Goal: Download file/media

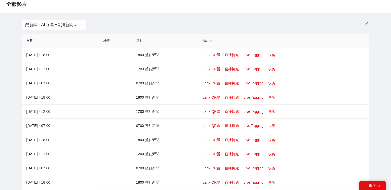
scroll to position [26, 0]
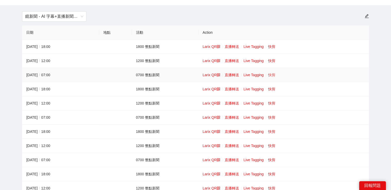
click at [272, 75] on link "快剪" at bounding box center [271, 75] width 7 height 4
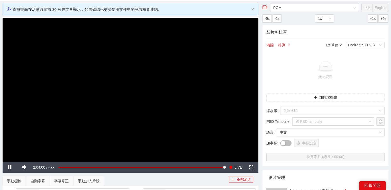
click at [218, 68] on video "Video Player" at bounding box center [131, 90] width 256 height 144
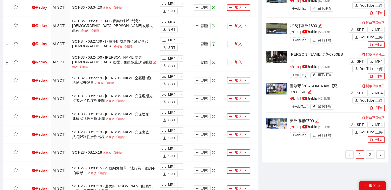
scroll to position [385, 0]
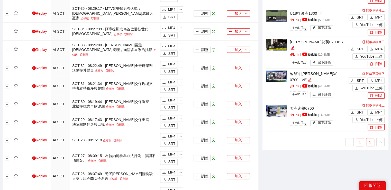
click at [369, 141] on link "2" at bounding box center [370, 142] width 8 height 8
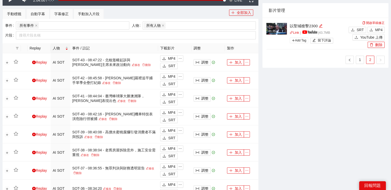
scroll to position [128, 0]
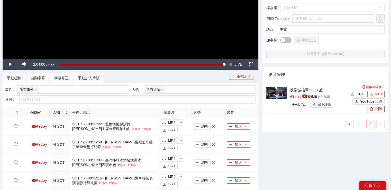
click at [374, 94] on button "MP4" at bounding box center [375, 94] width 17 height 6
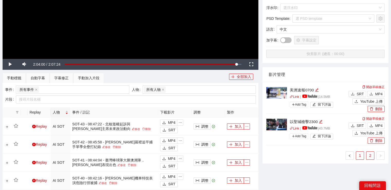
click at [357, 155] on link "1" at bounding box center [360, 155] width 8 height 8
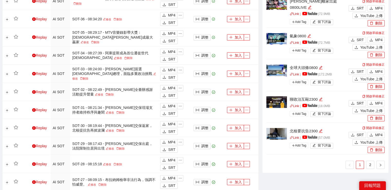
scroll to position [360, 0]
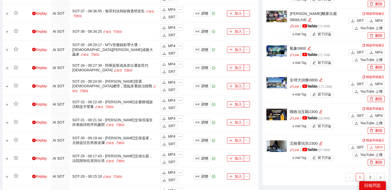
click at [379, 147] on span "MP4" at bounding box center [378, 147] width 7 height 6
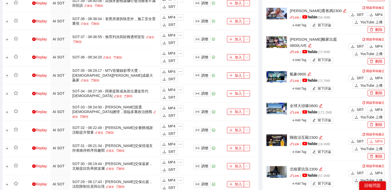
click at [379, 142] on span "MP4" at bounding box center [378, 141] width 7 height 6
click at [377, 14] on span "MP4" at bounding box center [378, 15] width 7 height 6
